Goal: Task Accomplishment & Management: Complete application form

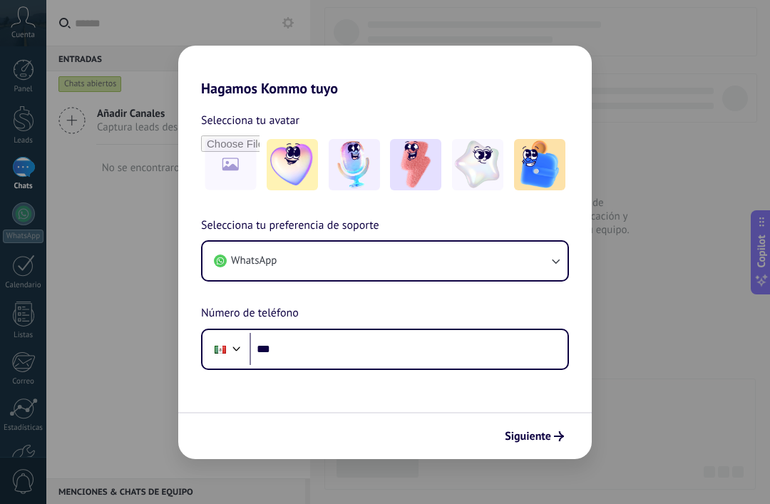
click at [555, 258] on icon "button" at bounding box center [555, 261] width 14 height 14
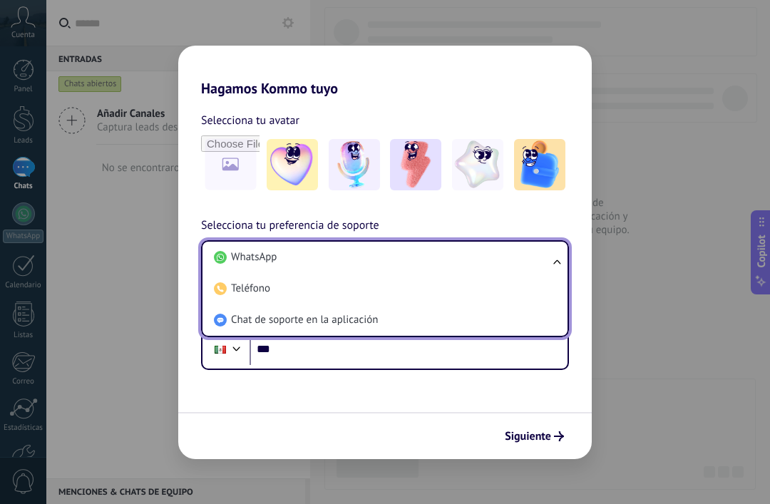
click at [565, 254] on ul "WhatsApp Teléfono Chat de soporte en la aplicación" at bounding box center [385, 288] width 368 height 97
click at [530, 251] on li "WhatsApp" at bounding box center [382, 257] width 348 height 31
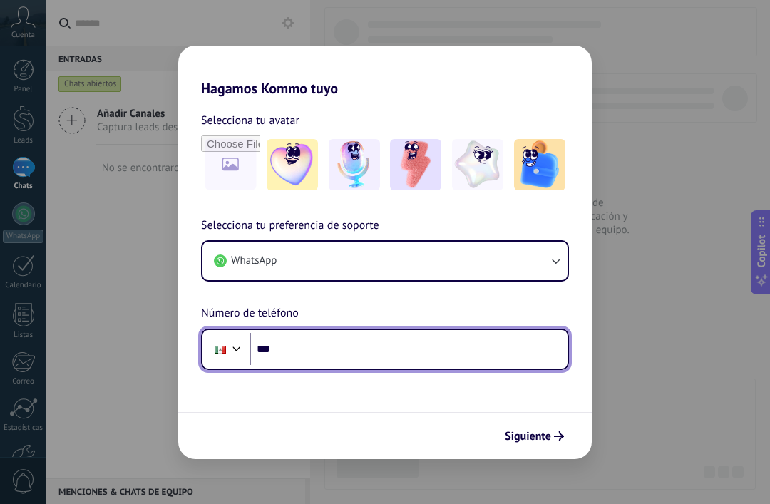
click at [428, 343] on input "***" at bounding box center [408, 349] width 318 height 33
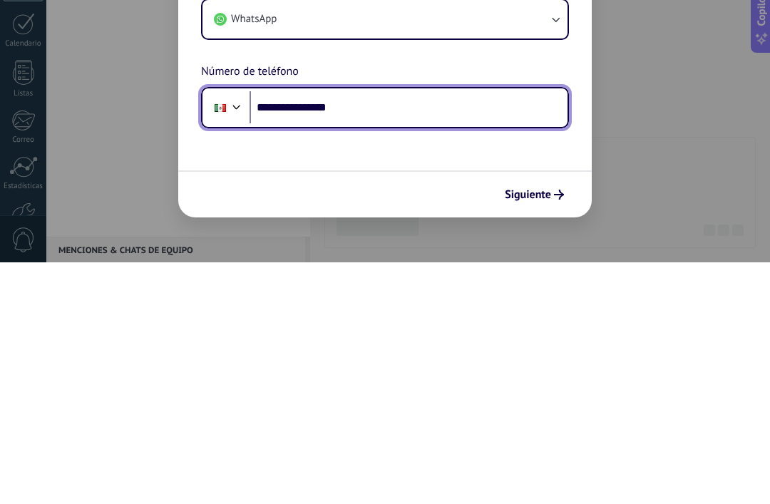
type input "**********"
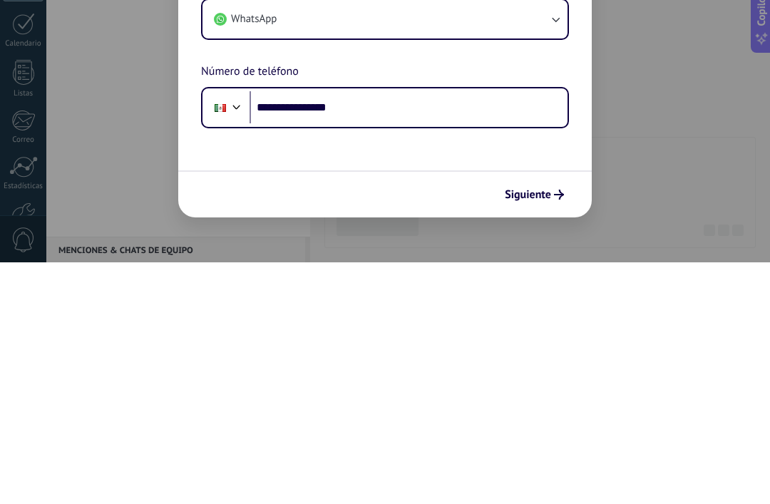
click at [641, 181] on div "**********" at bounding box center [385, 252] width 770 height 504
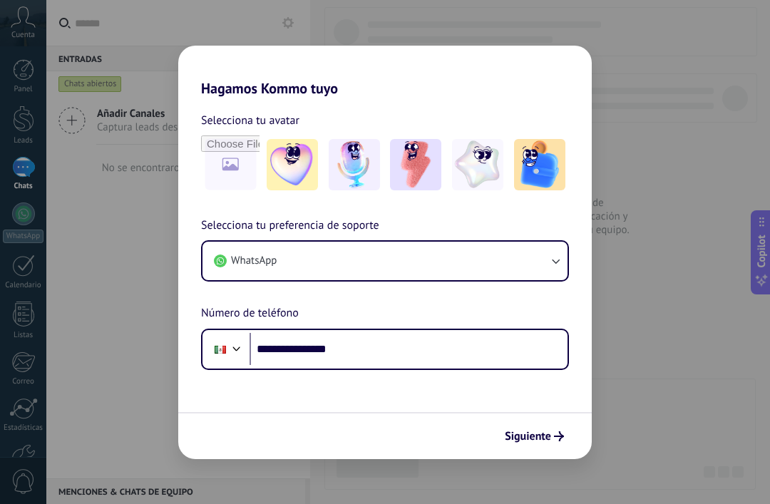
click at [305, 181] on img at bounding box center [292, 164] width 51 height 51
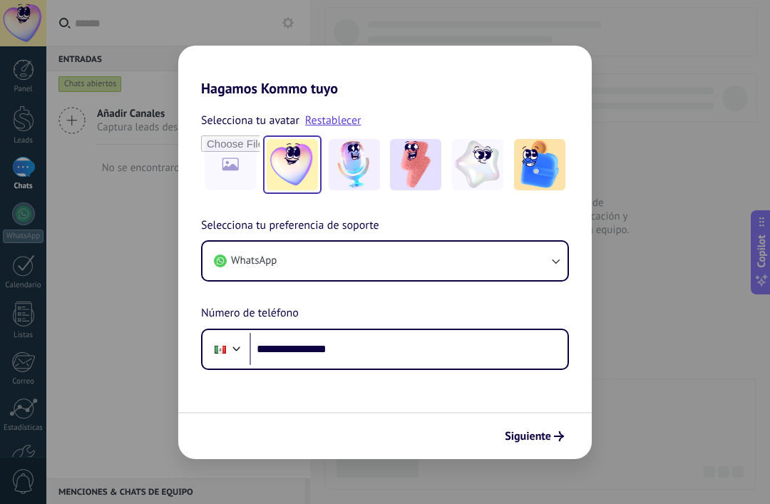
click at [552, 430] on button "Siguiente" at bounding box center [534, 436] width 72 height 24
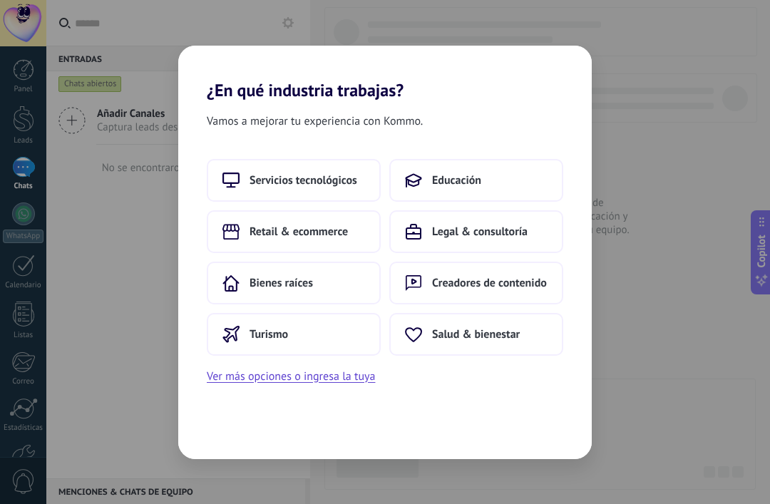
click at [351, 232] on button "Retail & ecommerce" at bounding box center [294, 231] width 174 height 43
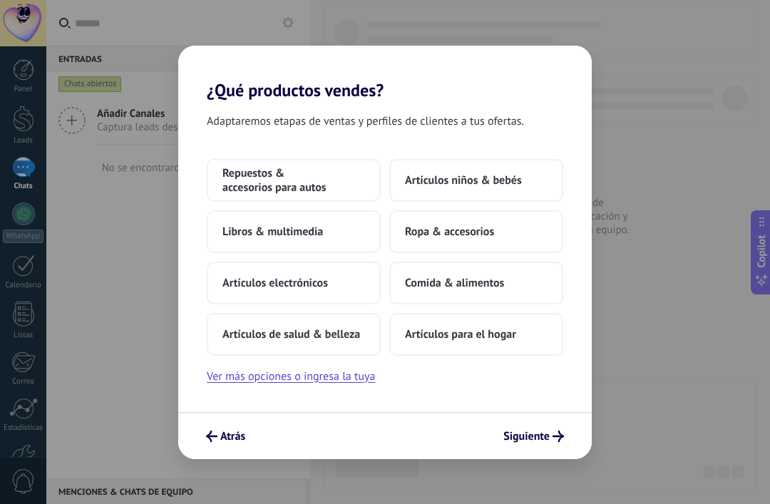
click at [500, 279] on span "Comida & alimentos" at bounding box center [454, 283] width 99 height 14
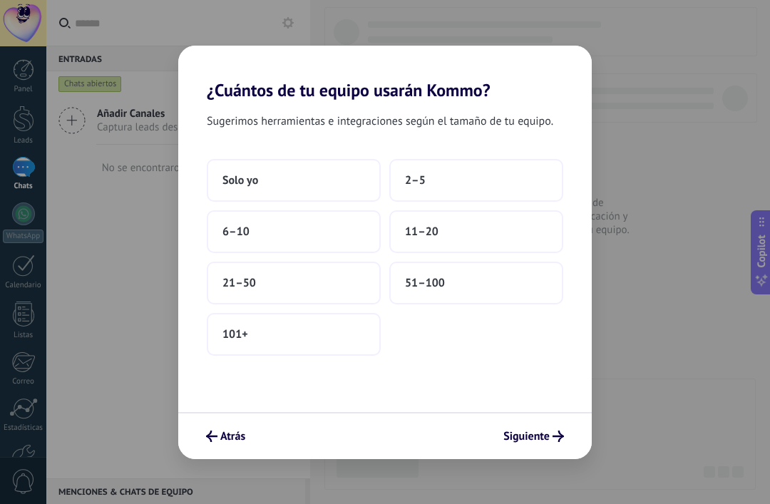
click at [441, 179] on button "2–5" at bounding box center [476, 180] width 174 height 43
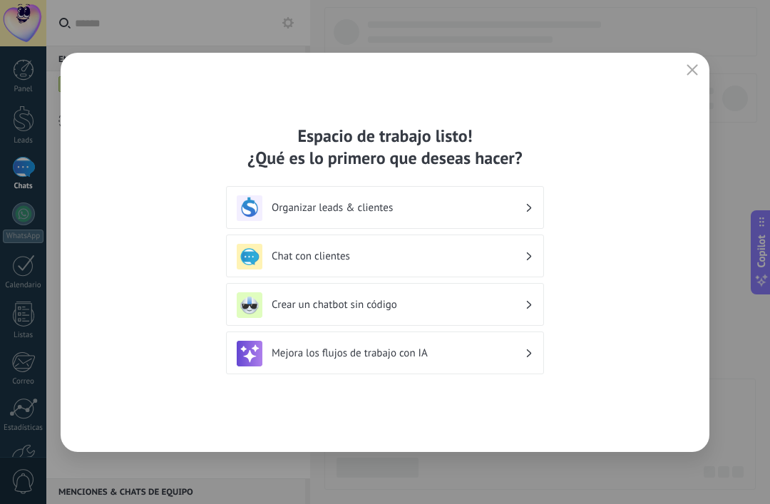
click at [530, 206] on icon at bounding box center [529, 208] width 5 height 9
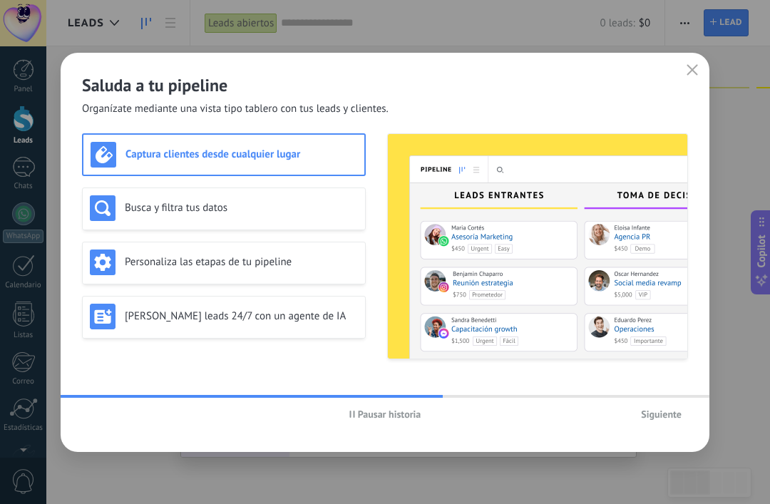
click at [334, 331] on div "[PERSON_NAME] leads 24/7 con un agente de IA" at bounding box center [224, 317] width 284 height 43
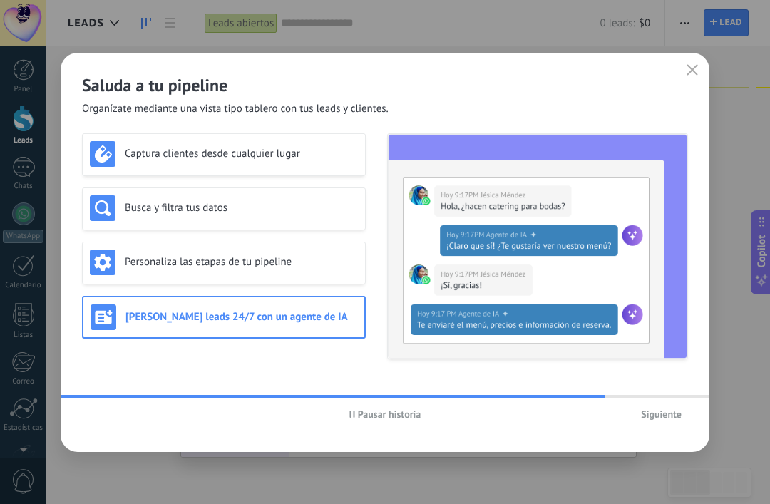
click at [675, 415] on span "Siguiente" at bounding box center [661, 414] width 41 height 10
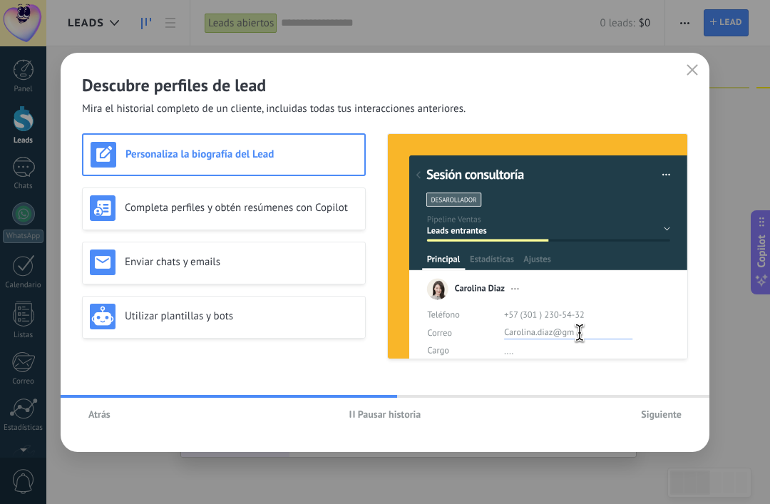
click at [351, 217] on div "Completa perfiles y obtén resúmenes con Copilot" at bounding box center [224, 208] width 268 height 26
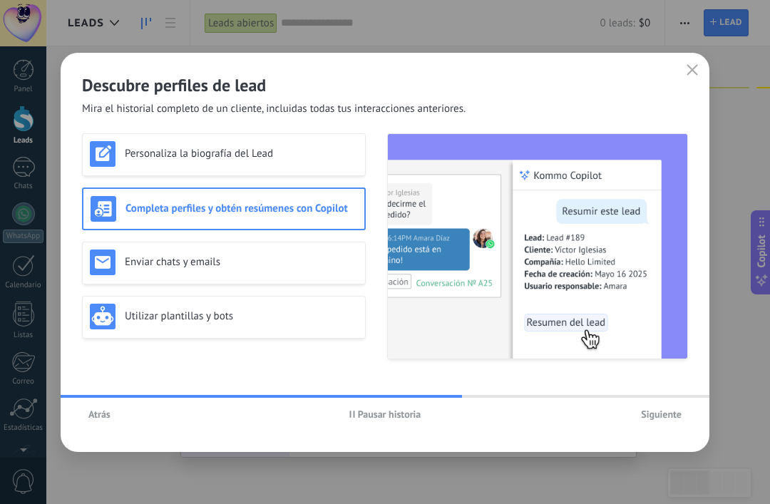
click at [671, 436] on div "Descubre perfiles de lead Mira el historial completo de un cliente, incluidas t…" at bounding box center [385, 252] width 649 height 399
click at [680, 423] on button "Siguiente" at bounding box center [660, 413] width 53 height 21
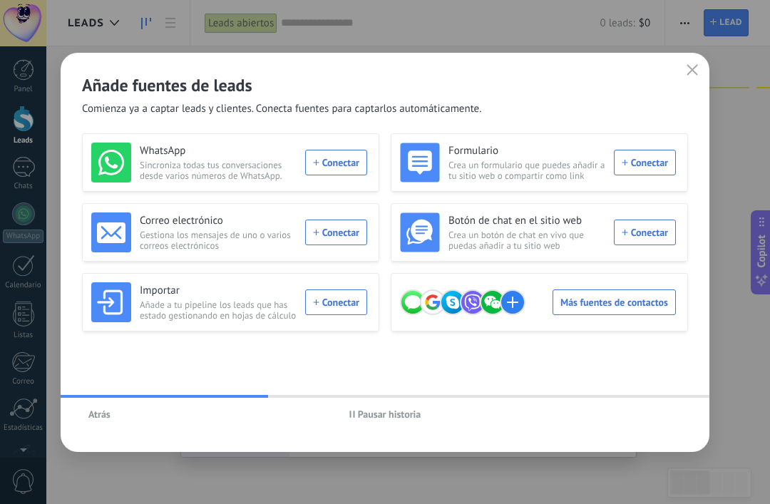
click at [343, 172] on div "WhatsApp Sincroniza todas tus conversaciones desde varios números de WhatsApp. …" at bounding box center [229, 163] width 276 height 40
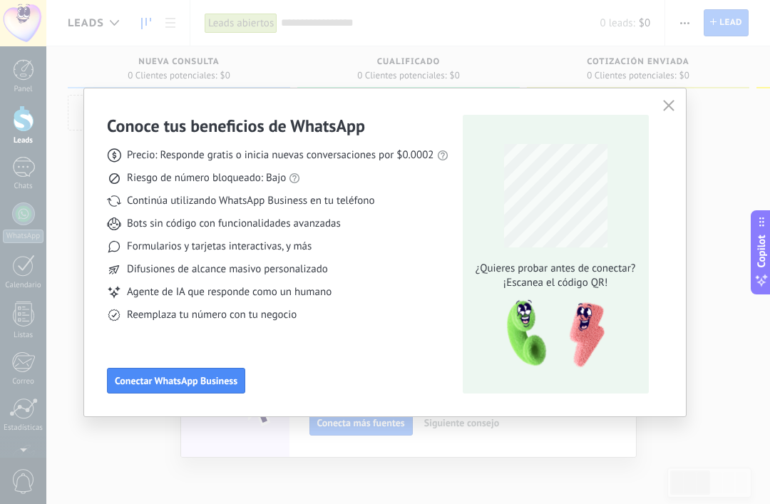
click at [667, 115] on button "button" at bounding box center [668, 106] width 19 height 20
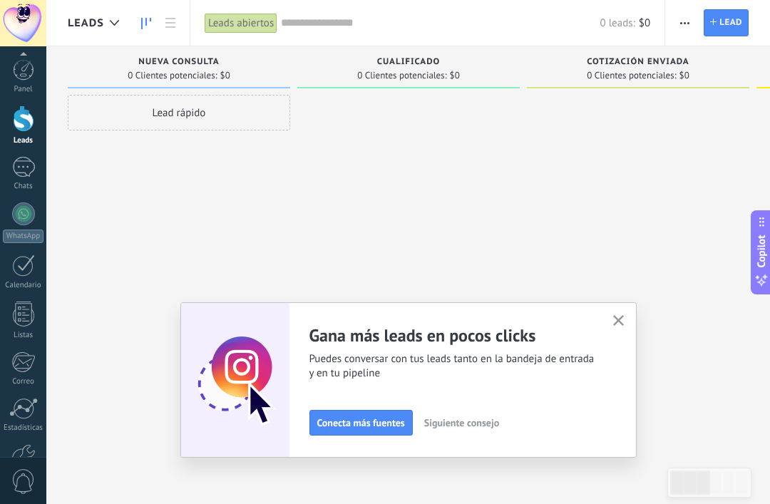
scroll to position [89, 0]
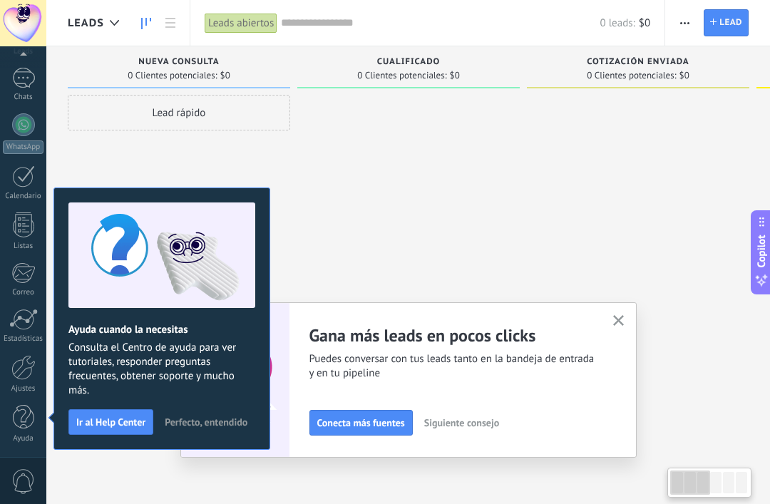
click at [417, 244] on div at bounding box center [408, 254] width 222 height 318
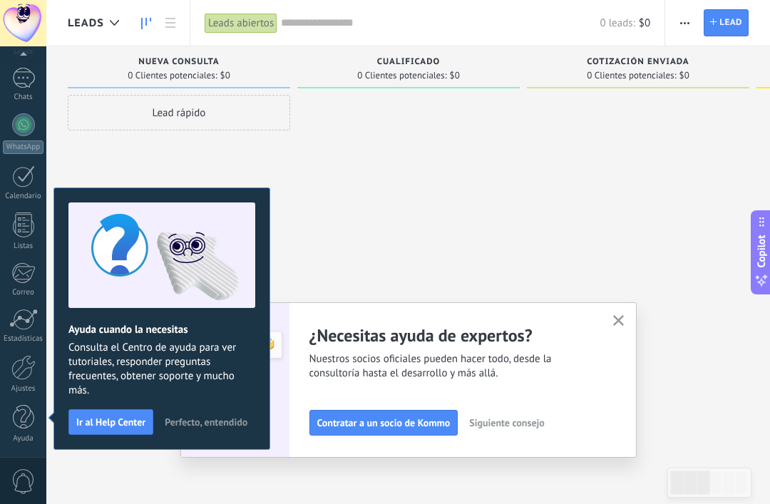
click at [229, 427] on span "Perfecto, entendido" at bounding box center [206, 422] width 83 height 10
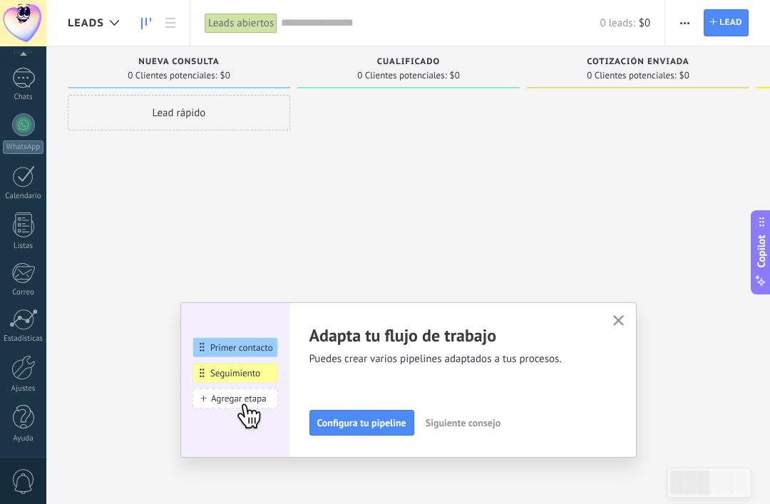
click at [373, 424] on span "Configura tu pipeline" at bounding box center [361, 423] width 89 height 10
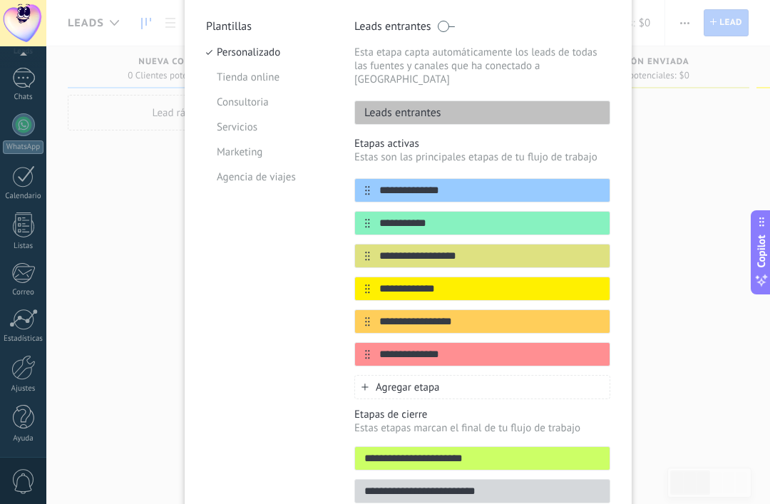
scroll to position [126, 0]
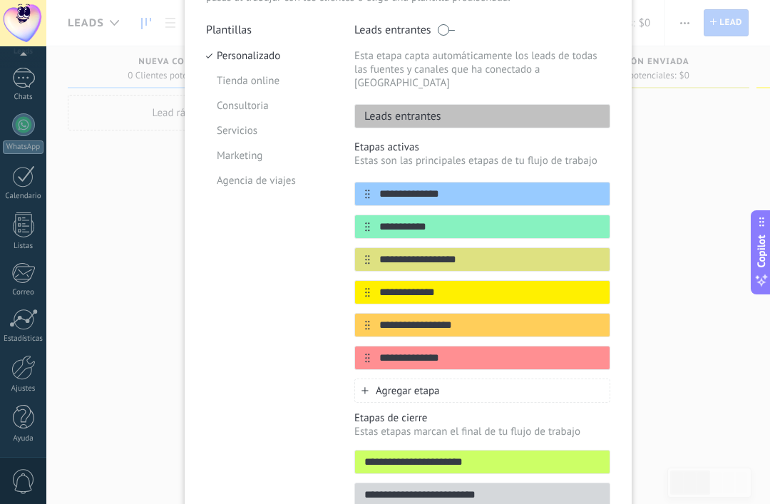
click at [158, 389] on div "**********" at bounding box center [407, 252] width 723 height 504
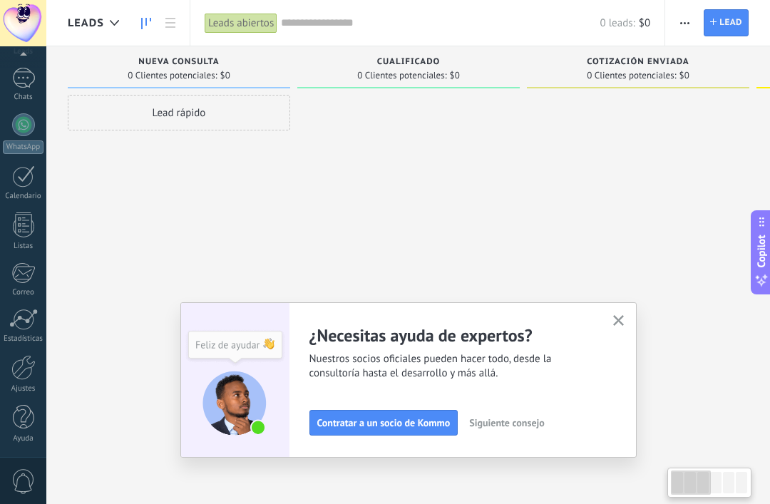
scroll to position [0, 13]
click at [20, 193] on div "Calendario" at bounding box center [23, 196] width 41 height 9
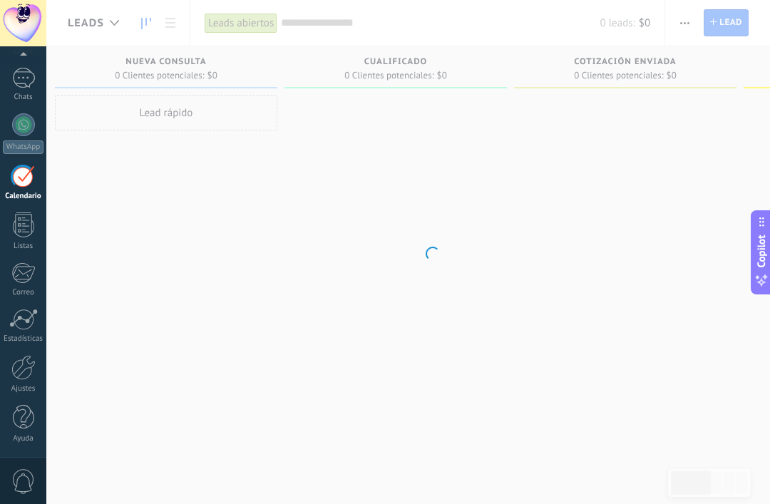
click at [23, 230] on div at bounding box center [23, 224] width 21 height 25
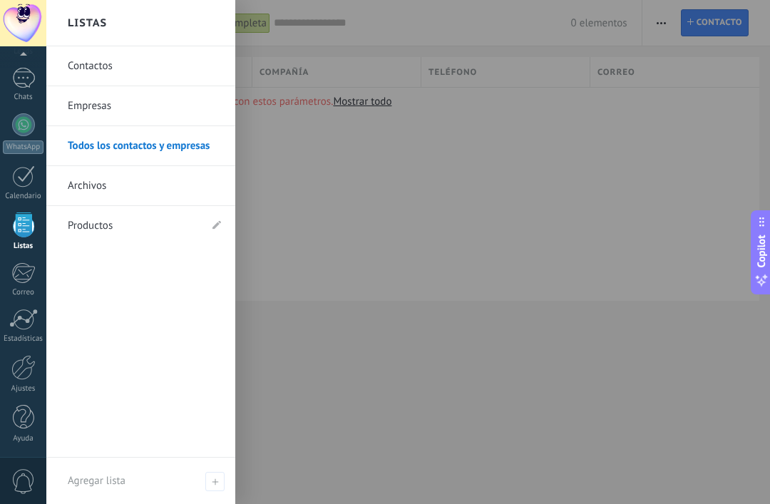
click at [416, 335] on div "Todos los contactos y empresas Lista completa Aplicar 0 elementos Lista complet…" at bounding box center [407, 173] width 723 height 347
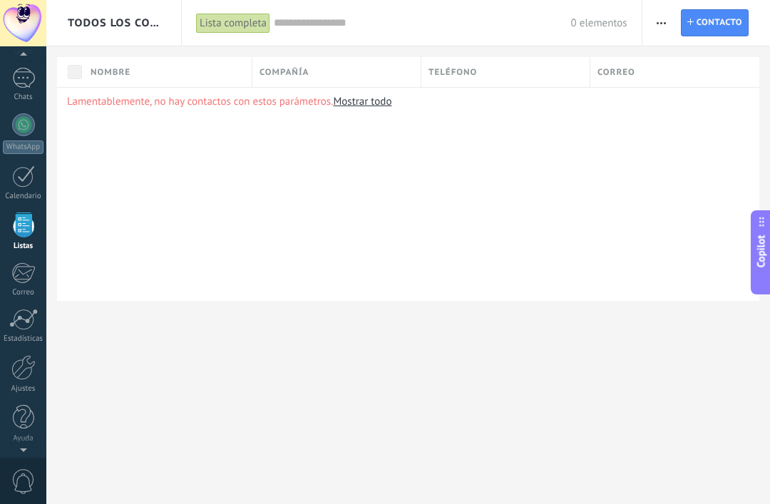
scroll to position [37, 0]
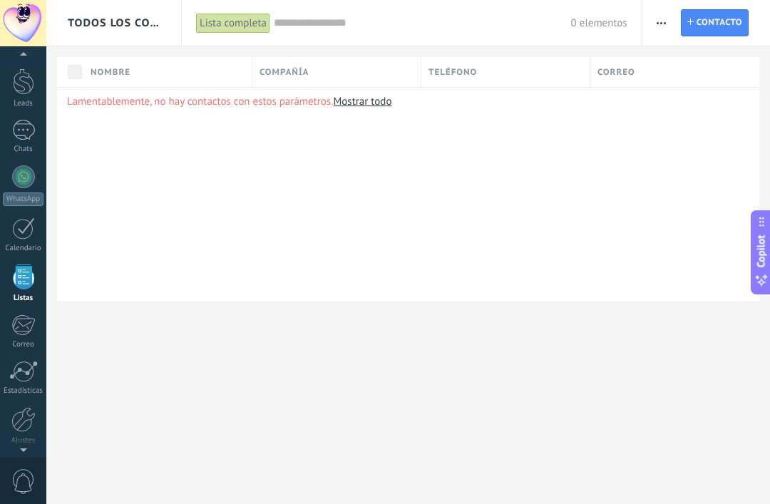
click at [32, 230] on div at bounding box center [23, 228] width 23 height 22
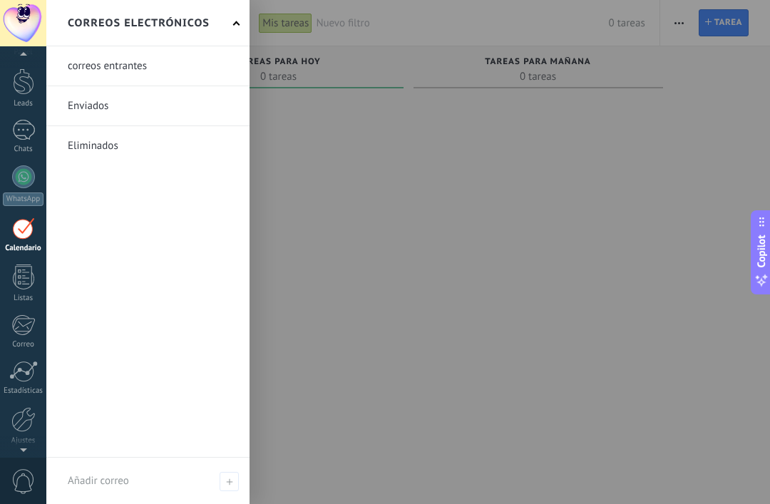
click at [36, 372] on div at bounding box center [23, 371] width 29 height 21
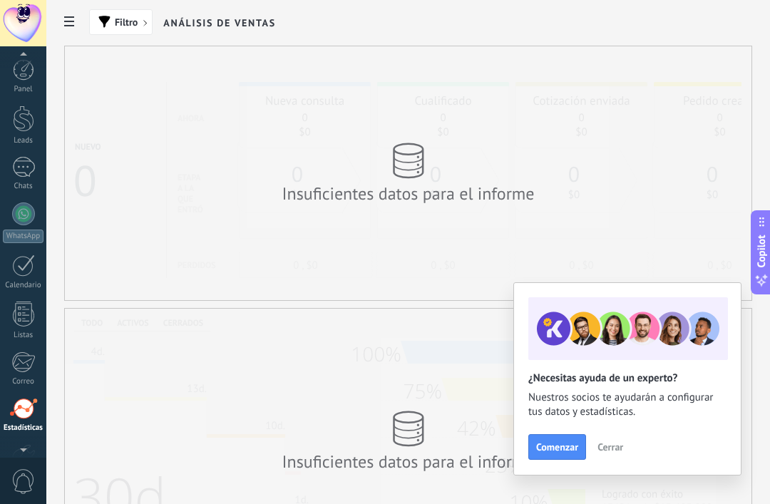
click at [27, 84] on link "Panel" at bounding box center [23, 76] width 46 height 35
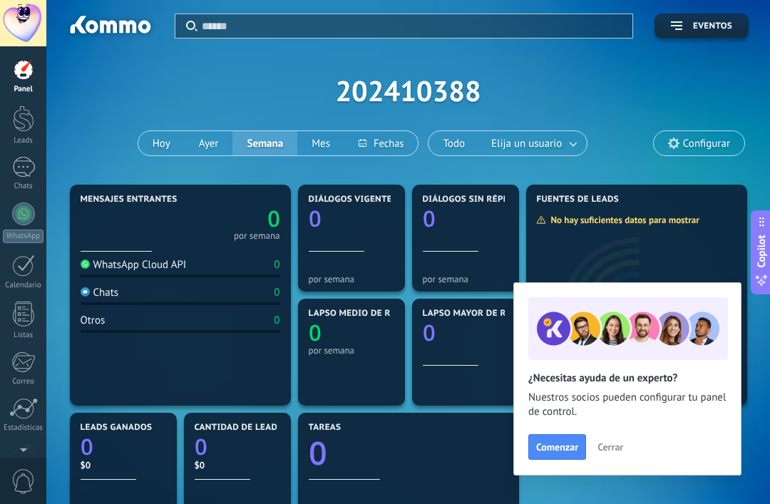
click at [21, 121] on div at bounding box center [23, 118] width 21 height 26
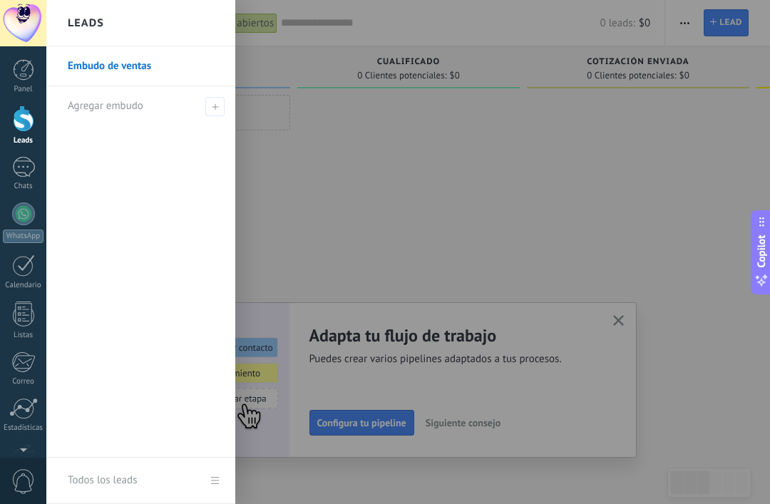
click at [310, 110] on div at bounding box center [408, 254] width 222 height 318
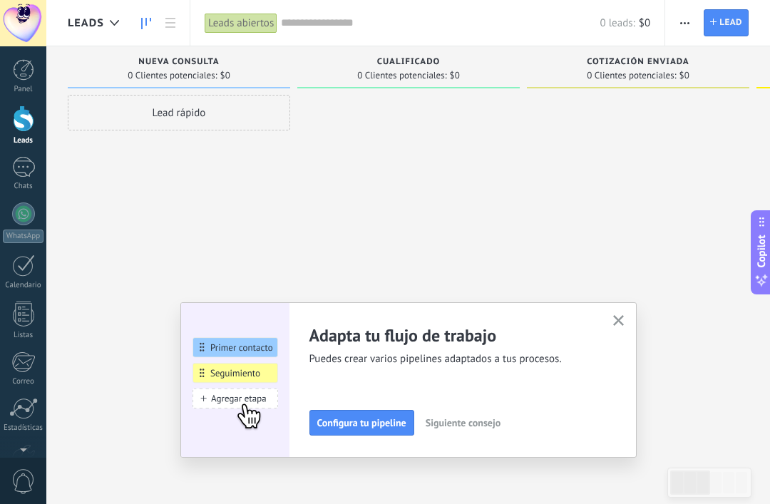
click at [244, 119] on div "Lead rápido" at bounding box center [179, 113] width 222 height 36
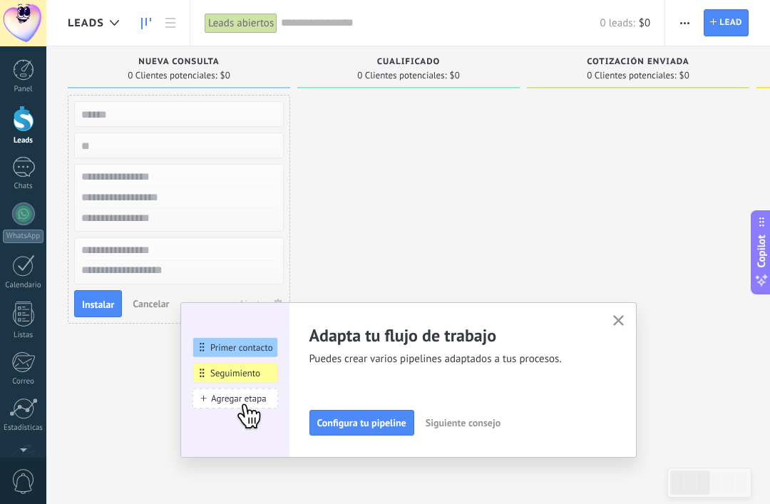
click at [235, 120] on input "text" at bounding box center [177, 114] width 208 height 20
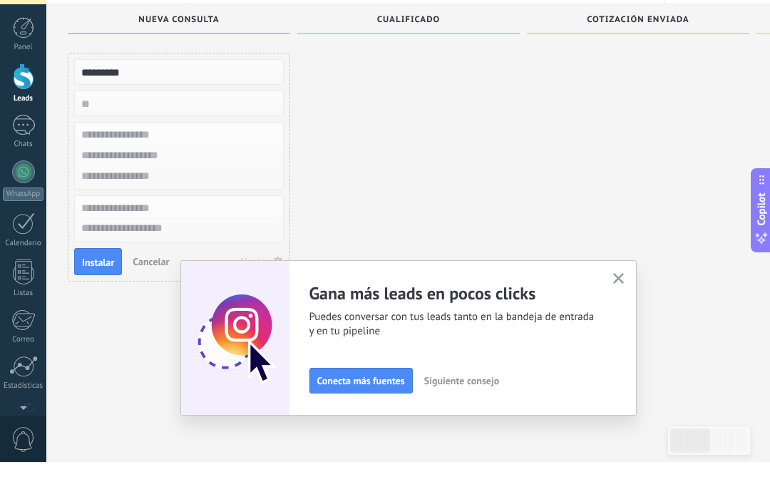
click at [200, 167] on input "text" at bounding box center [177, 177] width 208 height 21
click at [239, 104] on input "*********" at bounding box center [177, 114] width 208 height 20
type input "*"
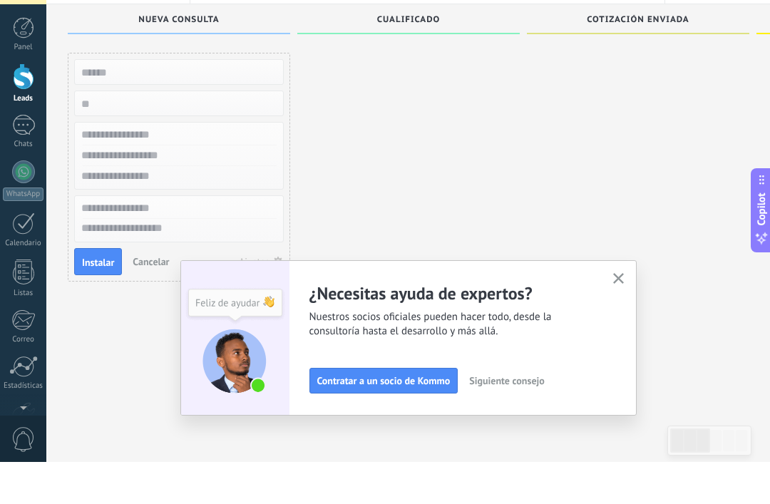
click at [226, 187] on input "text" at bounding box center [177, 197] width 208 height 21
click at [217, 167] on input "text" at bounding box center [177, 177] width 208 height 21
type input "*********"
click at [241, 208] on input "text" at bounding box center [177, 218] width 208 height 21
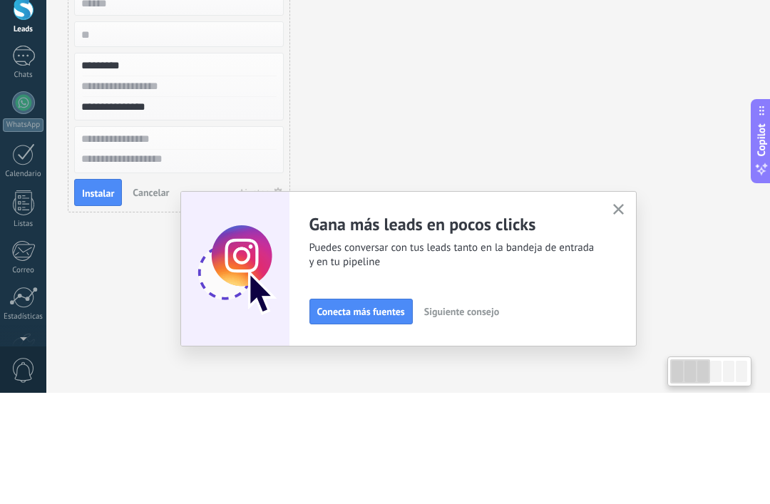
type input "**********"
click at [257, 167] on input "*********" at bounding box center [177, 177] width 208 height 21
click at [254, 187] on input "text" at bounding box center [177, 197] width 208 height 21
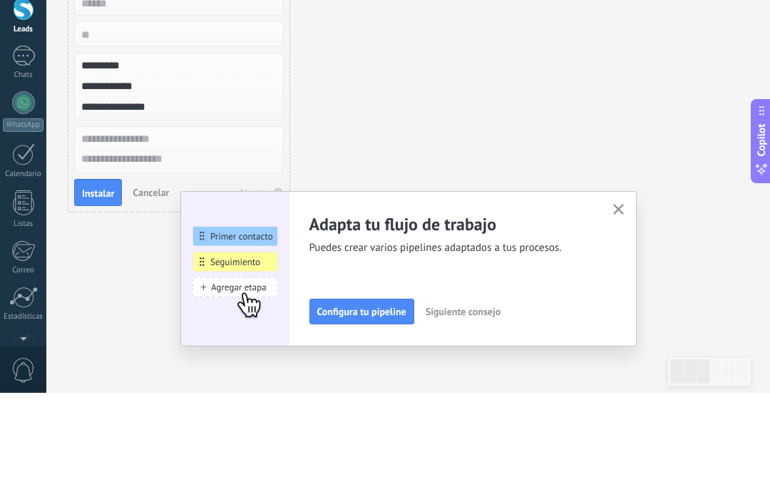
type input "**********"
click at [250, 240] on input "text" at bounding box center [177, 250] width 208 height 21
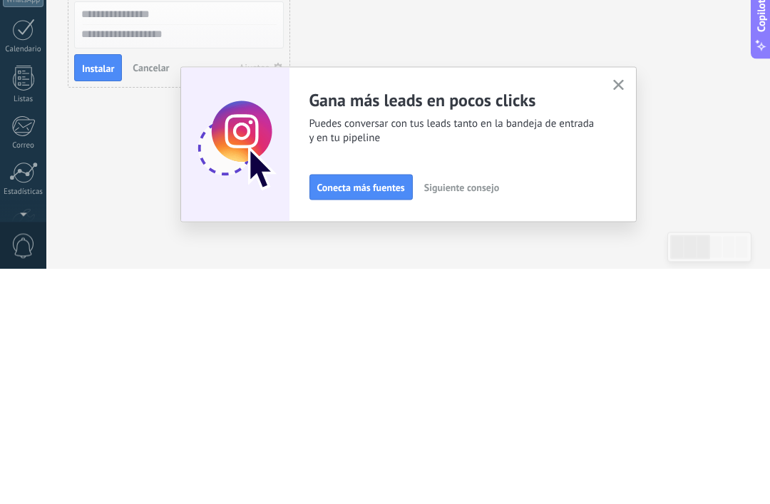
click at [93, 299] on span "Instalar" at bounding box center [98, 304] width 32 height 10
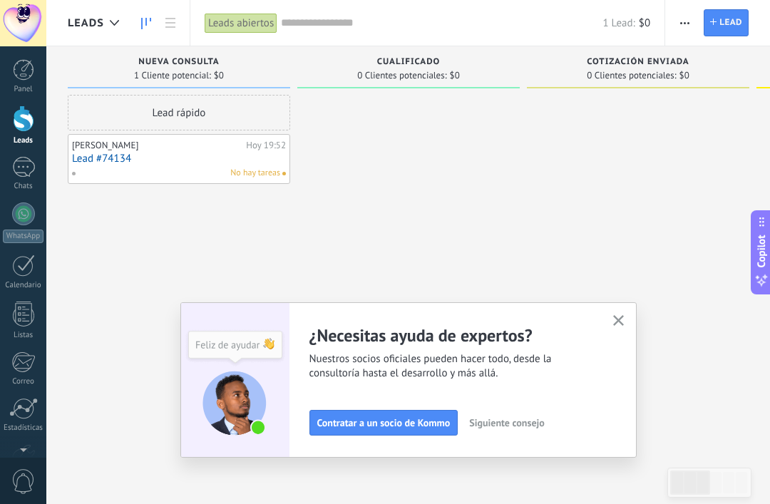
click at [444, 111] on div at bounding box center [408, 254] width 222 height 318
click at [453, 89] on div "Cualificado 0 Clientes potenciales: $0" at bounding box center [408, 70] width 222 height 48
click at [416, 128] on div at bounding box center [408, 254] width 222 height 318
